Goal: Task Accomplishment & Management: Use online tool/utility

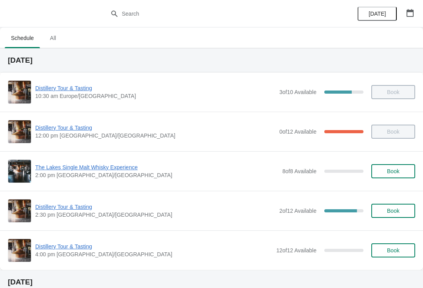
click at [70, 205] on span "Distillery Tour & Tasting" at bounding box center [155, 207] width 240 height 8
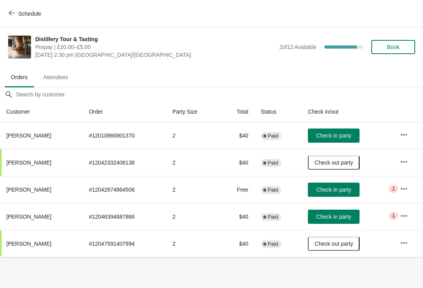
click at [337, 138] on span "Check in party" at bounding box center [334, 135] width 35 height 6
click at [400, 193] on button "button" at bounding box center [404, 189] width 14 height 14
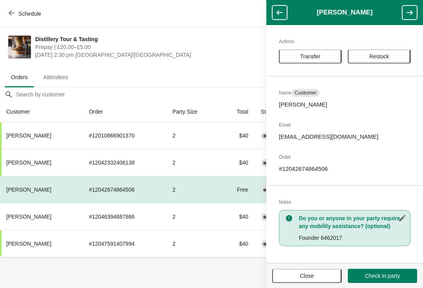
click at [312, 281] on button "Close" at bounding box center [306, 276] width 69 height 14
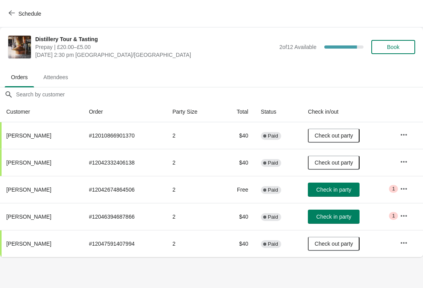
click at [330, 192] on span "Check in party" at bounding box center [334, 190] width 35 height 6
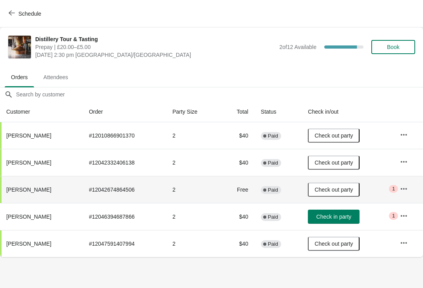
click at [340, 215] on span "Check in party" at bounding box center [334, 217] width 35 height 6
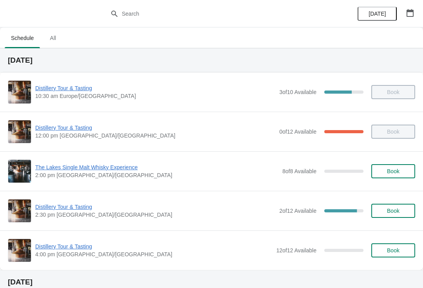
click at [63, 210] on span "Distillery Tour & Tasting" at bounding box center [155, 207] width 240 height 8
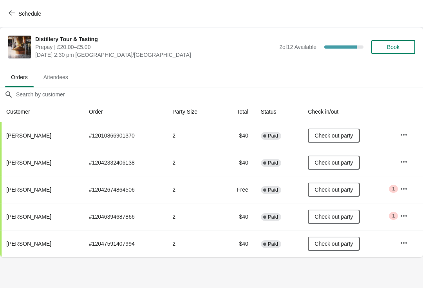
click at [396, 185] on span "Critical 1" at bounding box center [393, 189] width 9 height 8
click at [401, 192] on icon "button" at bounding box center [404, 189] width 8 height 8
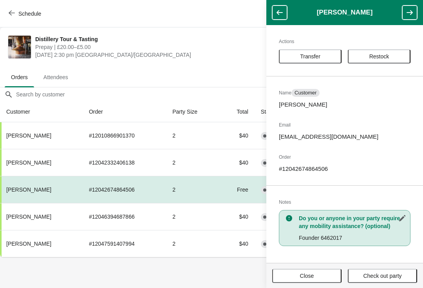
click at [13, 14] on icon "button" at bounding box center [12, 13] width 6 height 6
